Goal: Transaction & Acquisition: Purchase product/service

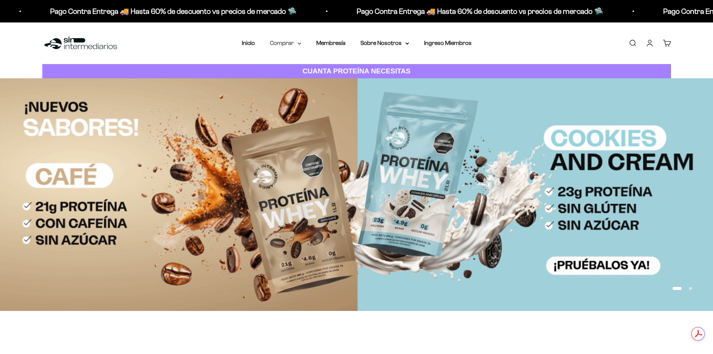
click at [297, 42] on icon at bounding box center [299, 43] width 4 height 3
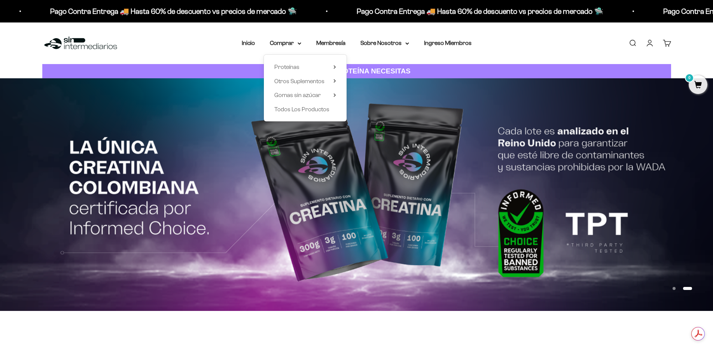
click at [336, 65] on div "Proteínas Ver Todos Whey Iso Vegan" at bounding box center [305, 88] width 83 height 67
click at [334, 67] on icon at bounding box center [334, 67] width 3 height 4
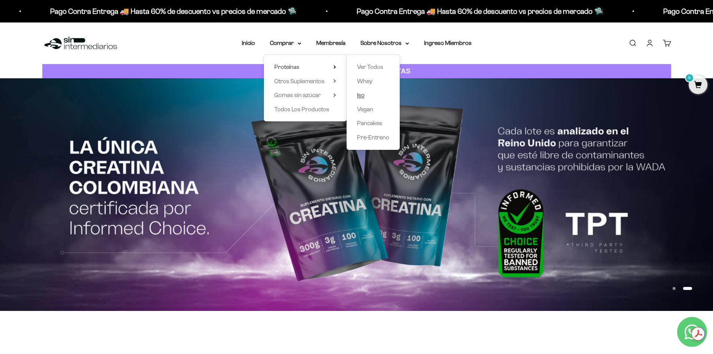
click at [358, 94] on span "Iso" at bounding box center [360, 95] width 7 height 6
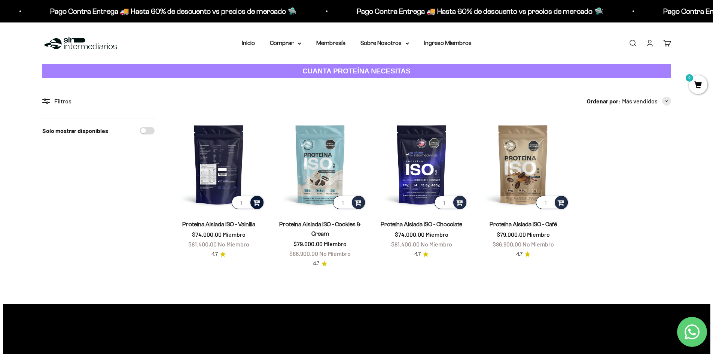
click at [259, 200] on span at bounding box center [256, 202] width 7 height 9
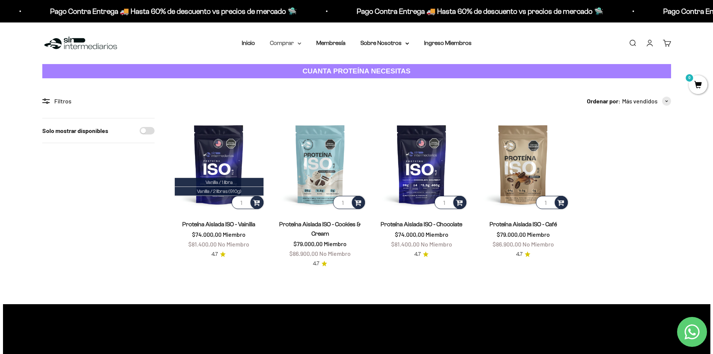
click at [299, 42] on icon at bounding box center [299, 43] width 4 height 3
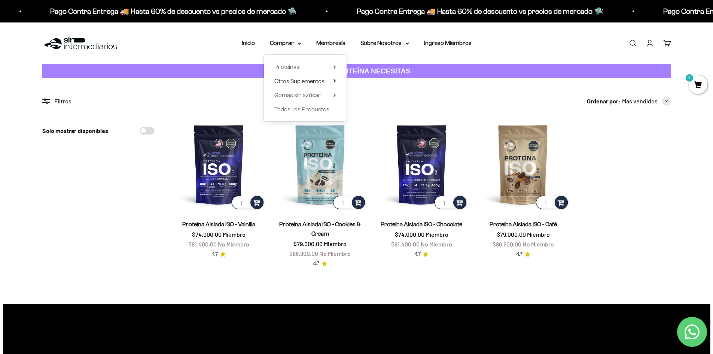
click at [318, 81] on span "Otros Suplementos" at bounding box center [299, 81] width 50 height 6
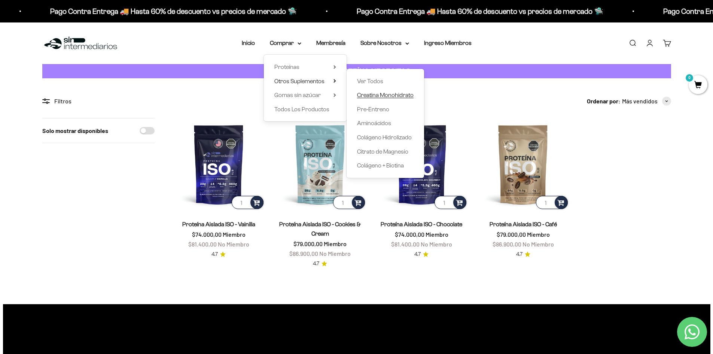
click at [383, 95] on span "Creatina Monohidrato" at bounding box center [385, 95] width 56 height 6
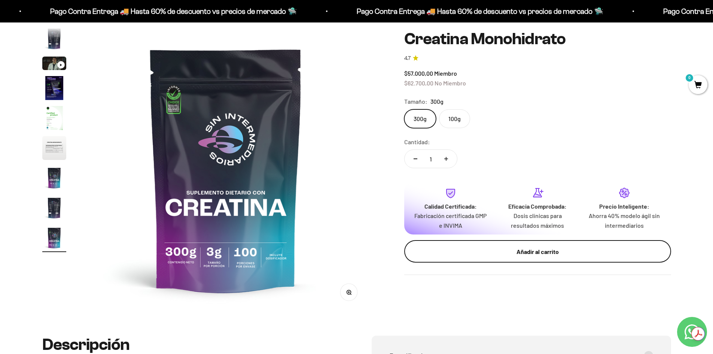
click at [510, 251] on div "Añadir al carrito" at bounding box center [537, 251] width 237 height 10
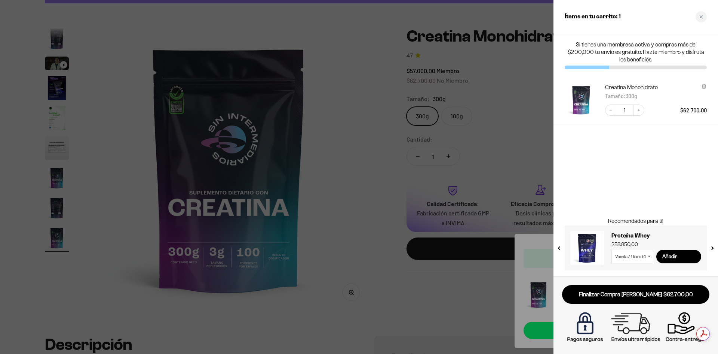
click at [344, 168] on div at bounding box center [359, 177] width 718 height 354
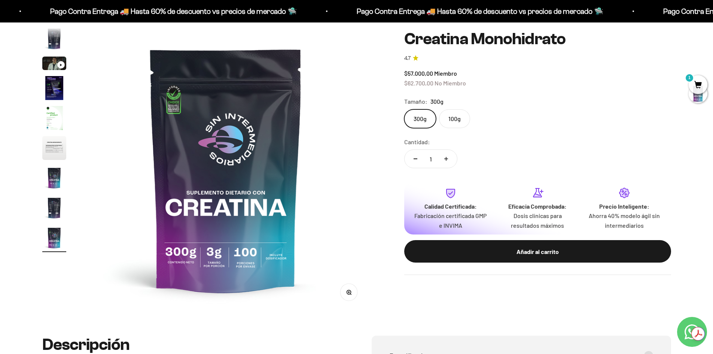
click at [695, 79] on span "1" at bounding box center [697, 84] width 19 height 19
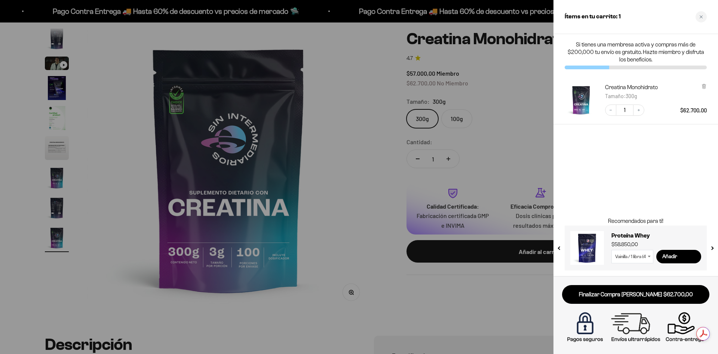
click at [377, 113] on div at bounding box center [359, 177] width 718 height 354
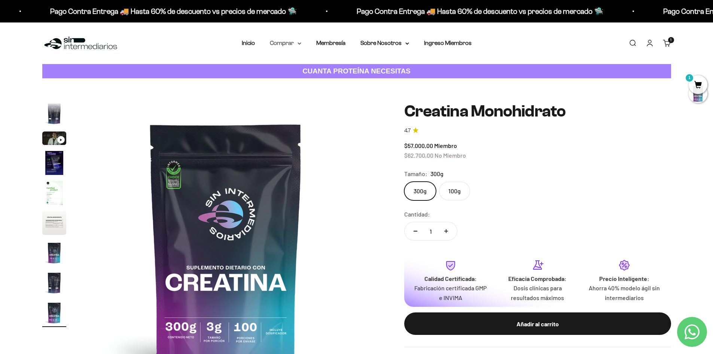
click at [300, 45] on summary "Comprar" at bounding box center [285, 43] width 31 height 10
click at [293, 68] on span "Proteínas" at bounding box center [286, 67] width 25 height 6
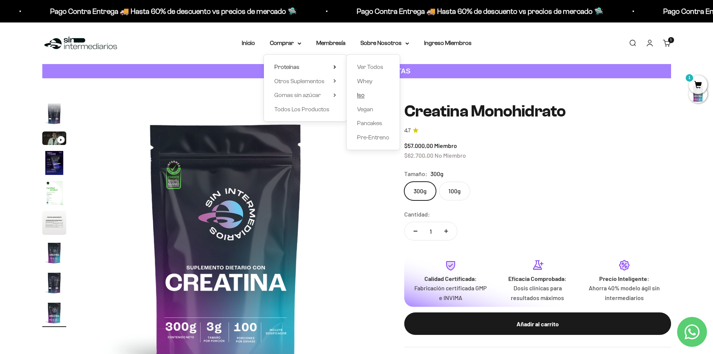
click at [364, 95] on span "Iso" at bounding box center [360, 95] width 7 height 6
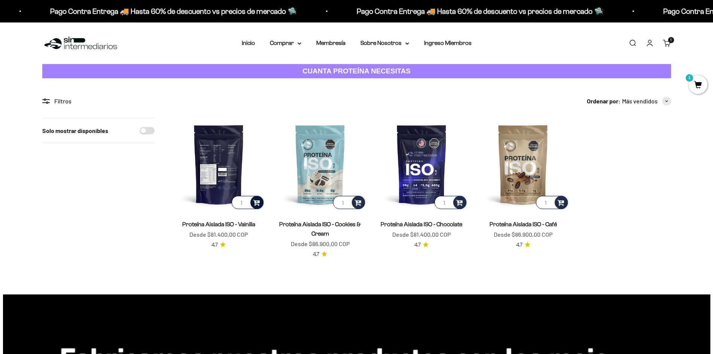
click at [260, 201] on span at bounding box center [256, 202] width 7 height 9
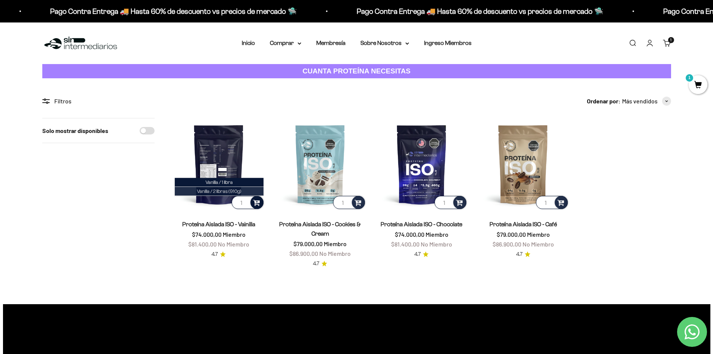
click at [235, 190] on span "Vanilla / 2 libras (910g)" at bounding box center [219, 191] width 45 height 6
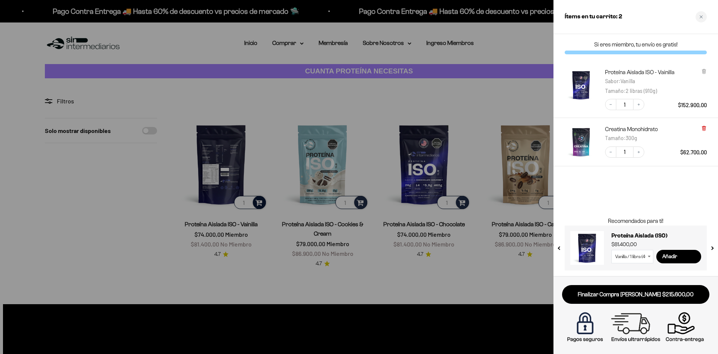
click at [705, 128] on icon at bounding box center [703, 128] width 1 height 4
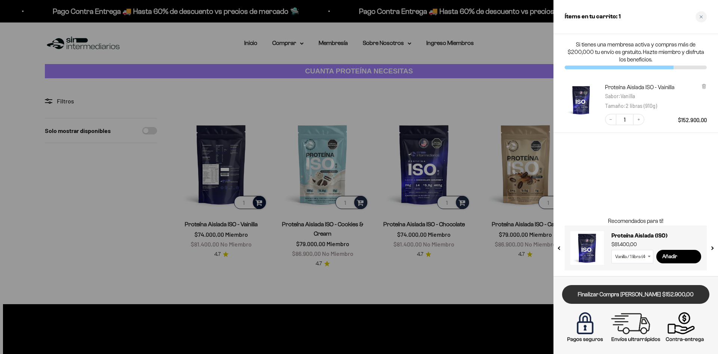
click at [644, 294] on link "Finalizar Compra [PERSON_NAME] $152.900,00" at bounding box center [635, 294] width 147 height 19
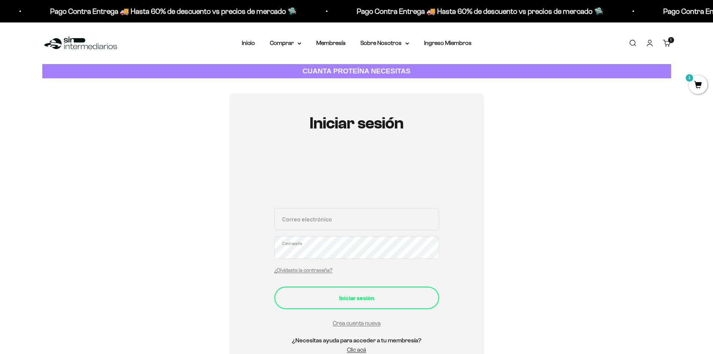
type input "[EMAIL_ADDRESS][DOMAIN_NAME]"
click at [362, 294] on div "Iniciar sesión" at bounding box center [356, 298] width 135 height 10
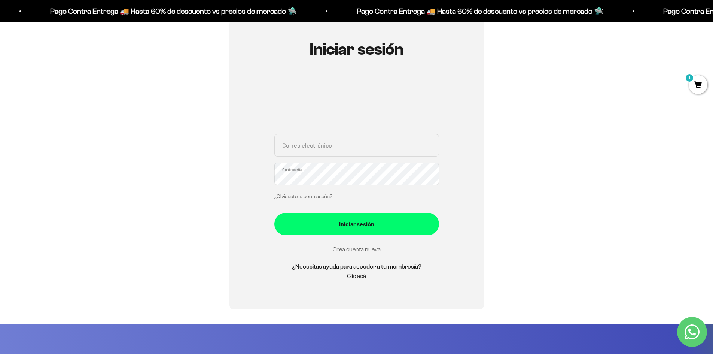
scroll to position [75, 0]
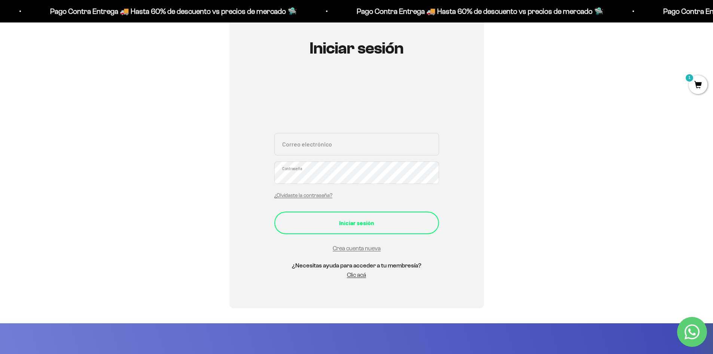
type input "[EMAIL_ADDRESS][DOMAIN_NAME]"
click at [377, 223] on div "Iniciar sesión" at bounding box center [356, 223] width 135 height 10
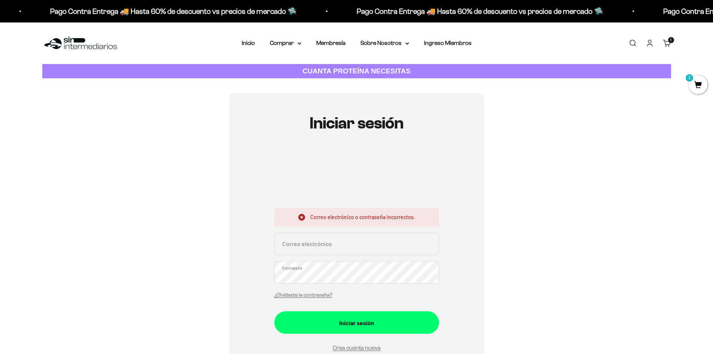
type input "[EMAIL_ADDRESS][DOMAIN_NAME]"
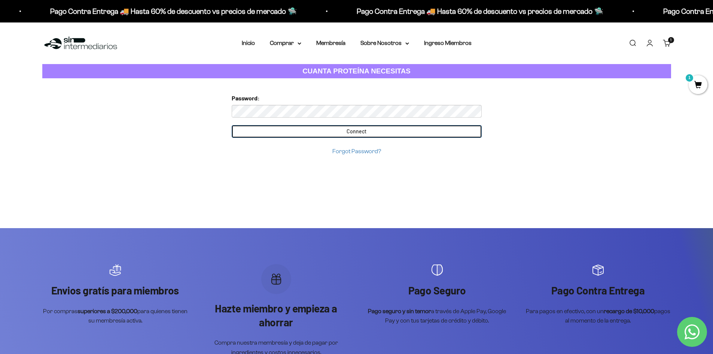
click at [371, 131] on input "Connect" at bounding box center [357, 131] width 250 height 13
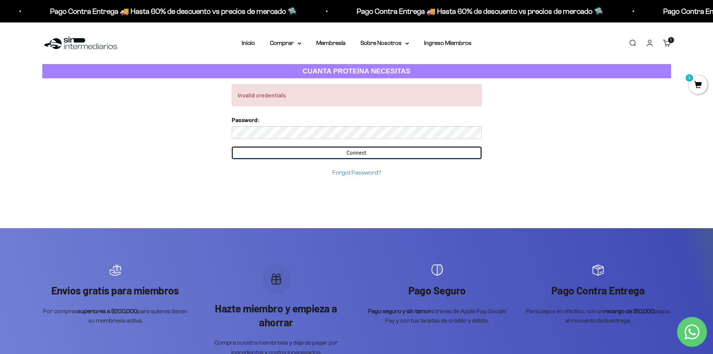
click at [360, 132] on form "Password: Connect Forgot Password?" at bounding box center [357, 146] width 250 height 62
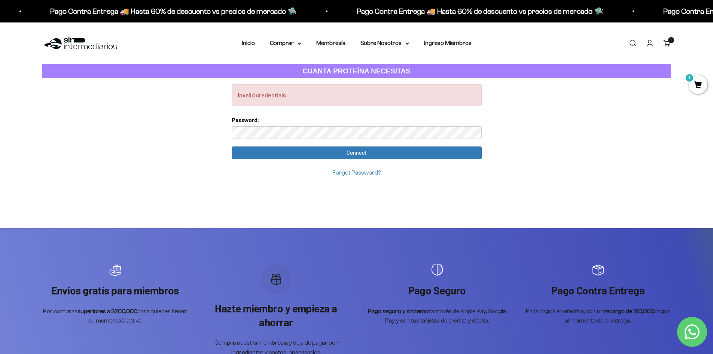
click at [232, 146] on input "Connect" at bounding box center [357, 152] width 250 height 13
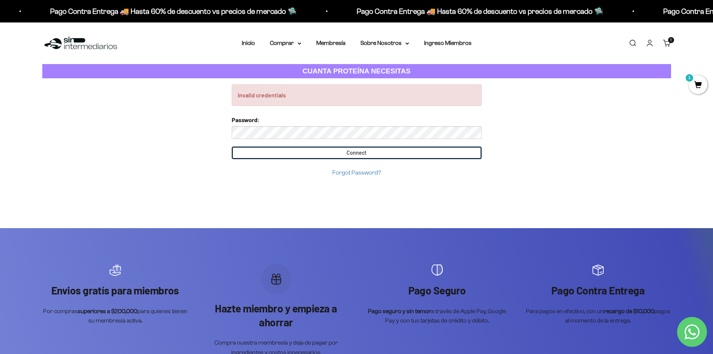
click at [388, 155] on input "Connect" at bounding box center [357, 152] width 250 height 13
click at [335, 150] on input "Connect" at bounding box center [357, 152] width 250 height 13
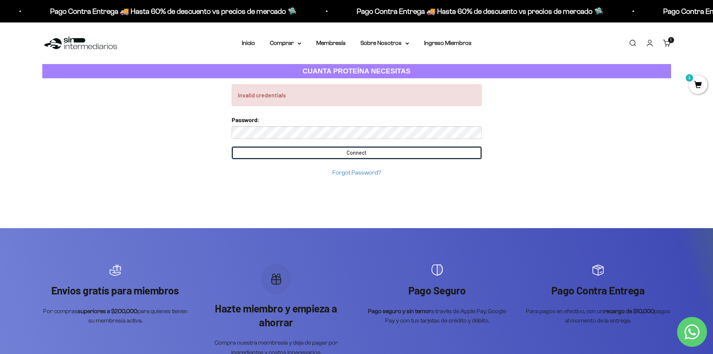
click at [335, 150] on input "Connect" at bounding box center [357, 152] width 250 height 13
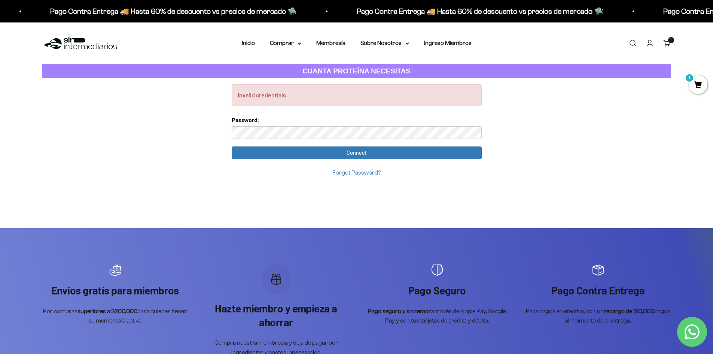
click at [359, 174] on link "Forgot Password?" at bounding box center [356, 172] width 49 height 6
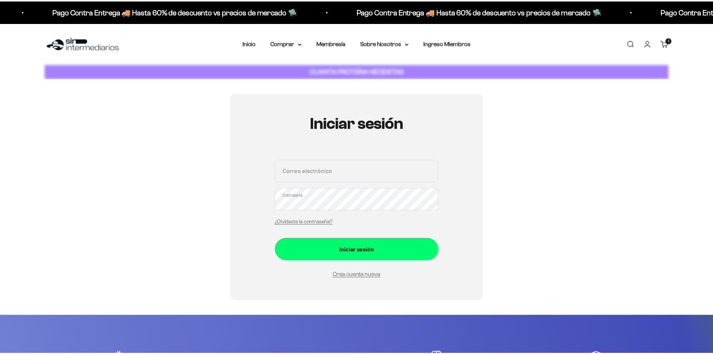
scroll to position [84, 0]
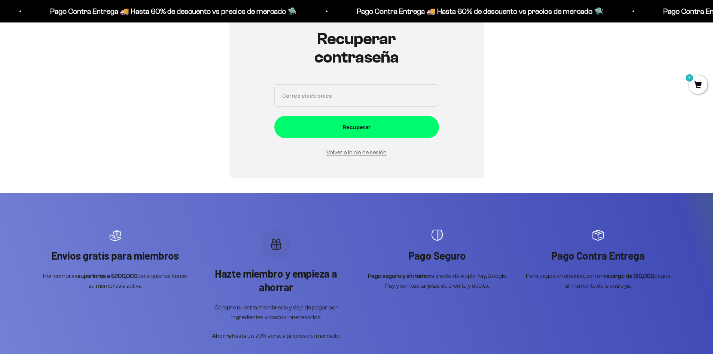
click at [330, 92] on input "Correo electrónico" at bounding box center [356, 95] width 165 height 22
type input "felipejarida@gmail.com"
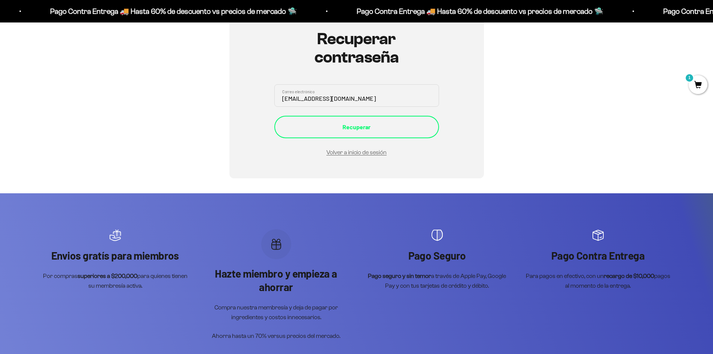
click at [375, 127] on div "Recuperar" at bounding box center [356, 127] width 135 height 10
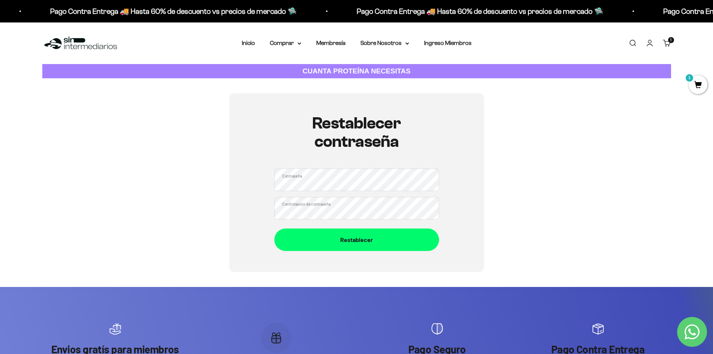
click at [467, 247] on div "Restablecer contraseña Contraseña Confirmación de contraseña Restablecer" at bounding box center [356, 182] width 254 height 178
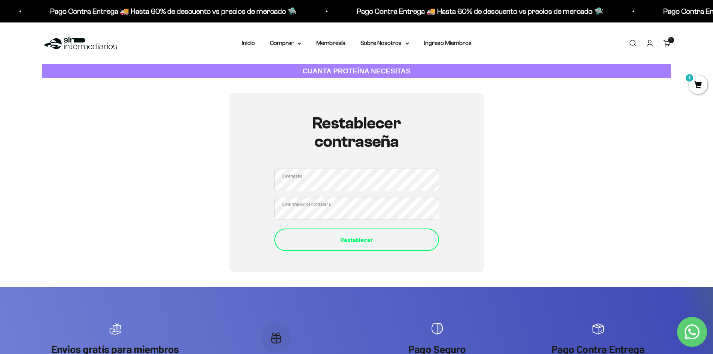
click at [417, 238] on div "Restablecer" at bounding box center [356, 240] width 135 height 10
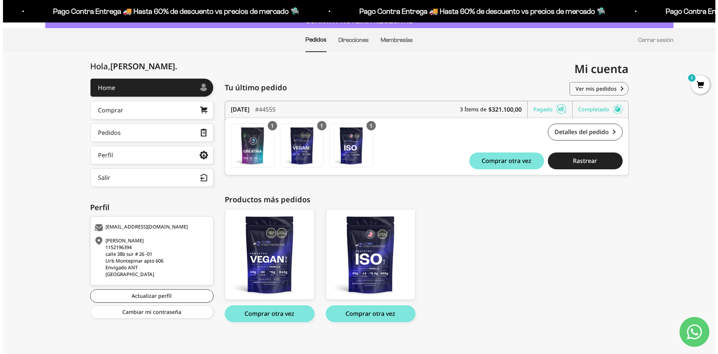
scroll to position [54, 0]
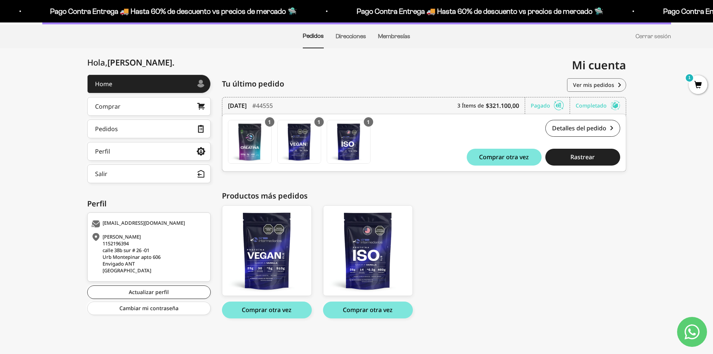
click at [699, 86] on span "1" at bounding box center [697, 84] width 19 height 19
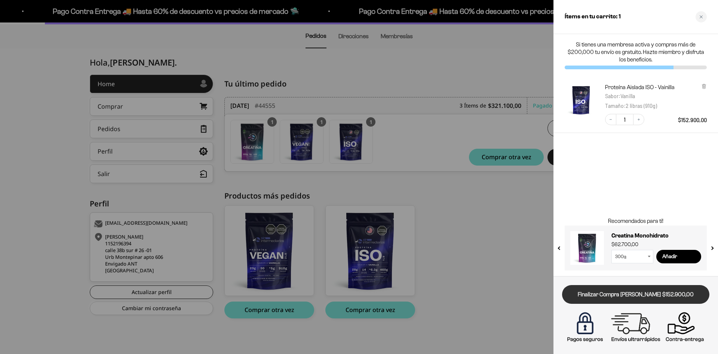
click at [621, 294] on link "Finalizar Compra [PERSON_NAME] $152.900,00" at bounding box center [635, 294] width 147 height 19
